Goal: Find contact information: Find contact information

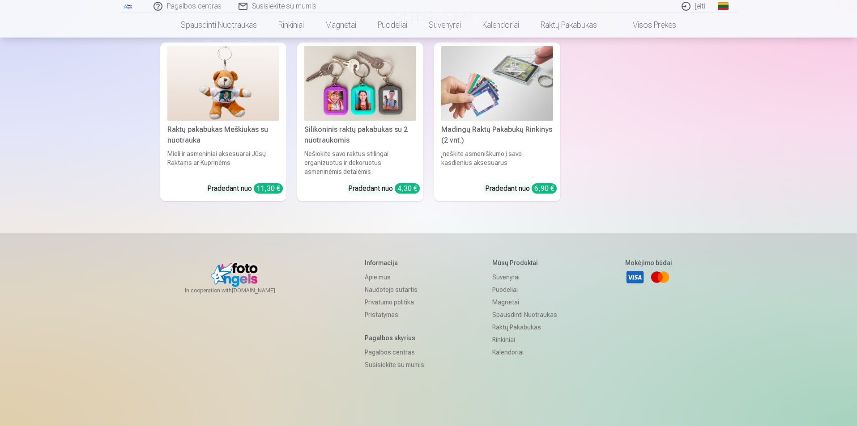
scroll to position [2655, 0]
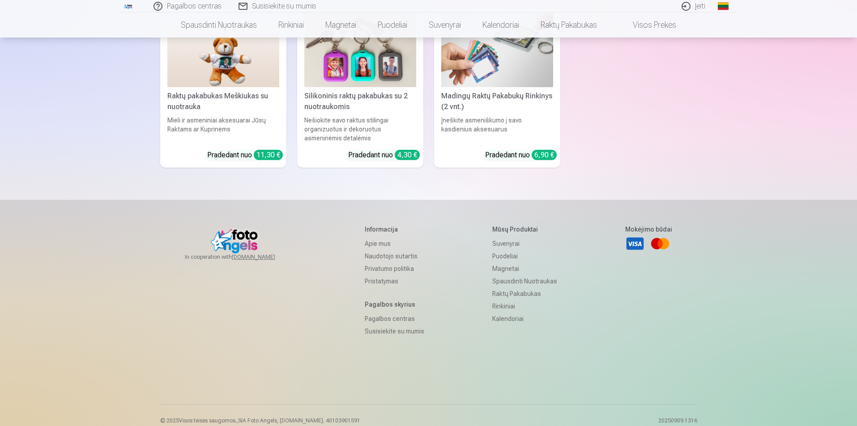
click at [382, 325] on link "Susisiekite su mumis" at bounding box center [394, 331] width 59 height 13
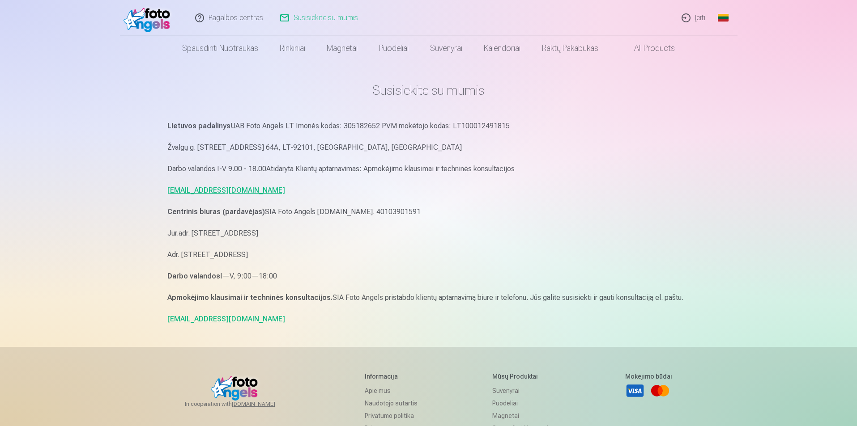
click at [306, 19] on link "Susisiekite su mumis" at bounding box center [319, 18] width 95 height 36
click at [235, 194] on link "[EMAIL_ADDRESS][DOMAIN_NAME]" at bounding box center [226, 190] width 118 height 8
drag, startPoint x: 305, startPoint y: 196, endPoint x: 167, endPoint y: 176, distance: 138.7
click at [167, 176] on div "Lietuvos padalinys UAB Foto Angels LT Imonės kodas: 305182652 PVM mokėtojo koda…" at bounding box center [428, 223] width 523 height 206
copy link "[EMAIL_ADDRESS][DOMAIN_NAME]"
